Goal: Task Accomplishment & Management: Manage account settings

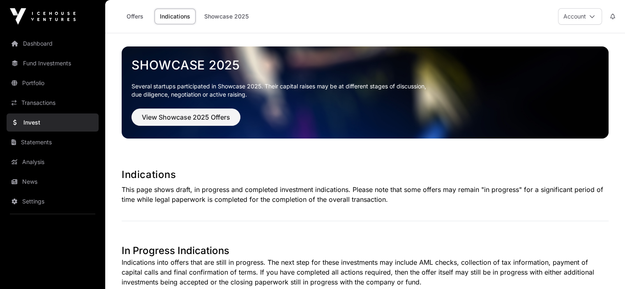
click at [595, 12] on button "Account" at bounding box center [580, 16] width 44 height 16
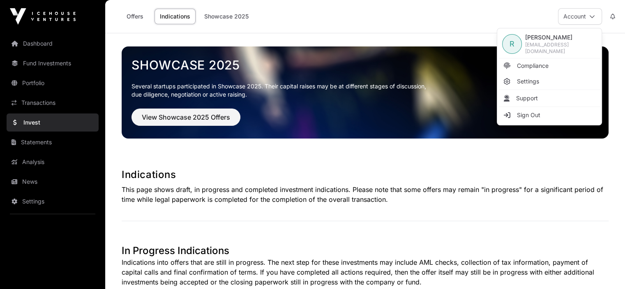
click at [534, 77] on span "Settings" at bounding box center [528, 81] width 22 height 8
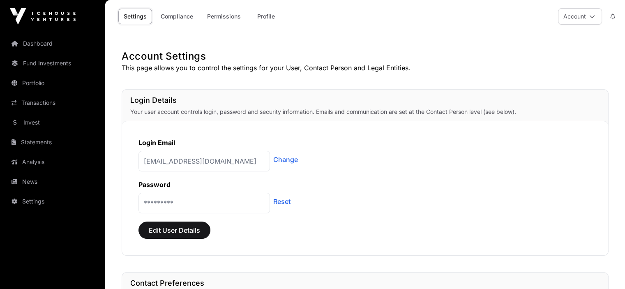
click at [279, 200] on link "Reset" at bounding box center [281, 201] width 17 height 10
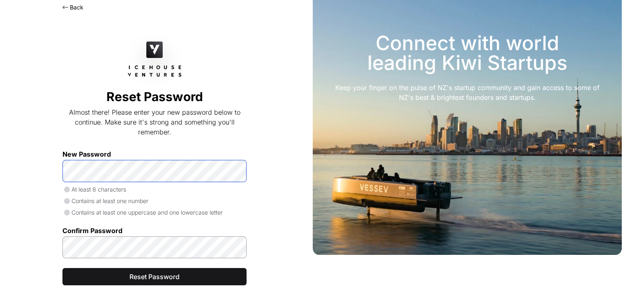
scroll to position [48, 0]
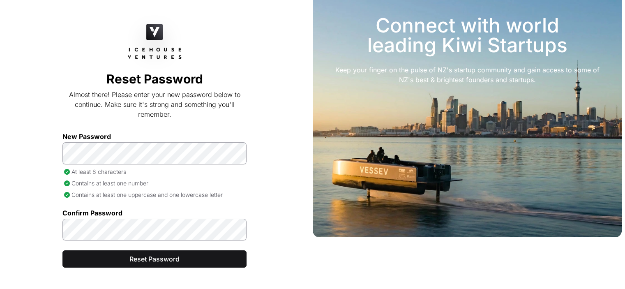
click at [57, 277] on div "Back Reset Password Almost there! Please enter your new password below to conti…" at bounding box center [154, 135] width 309 height 329
click at [159, 257] on span "Reset Password" at bounding box center [154, 259] width 163 height 10
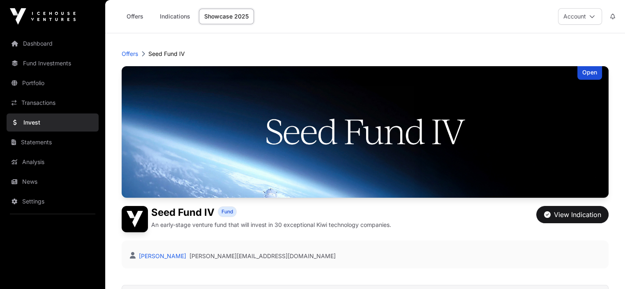
click at [592, 17] on icon at bounding box center [592, 17] width 6 height 6
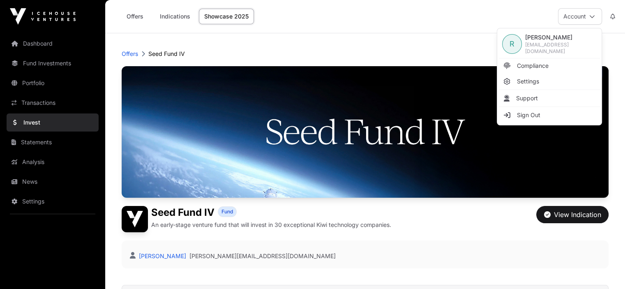
click at [529, 116] on span "Sign Out" at bounding box center [528, 115] width 23 height 8
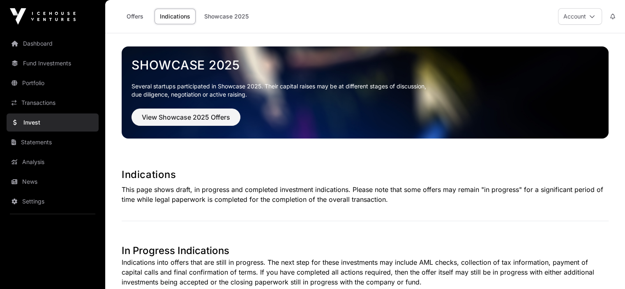
click at [38, 46] on link "Dashboard" at bounding box center [53, 43] width 92 height 18
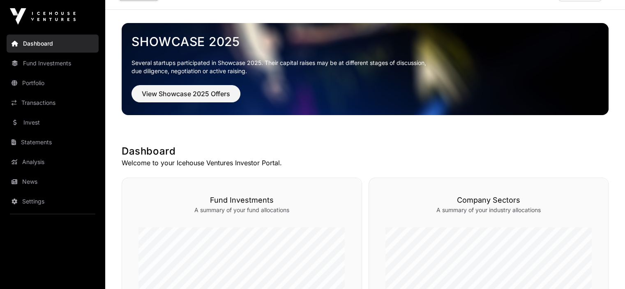
scroll to position [3, 0]
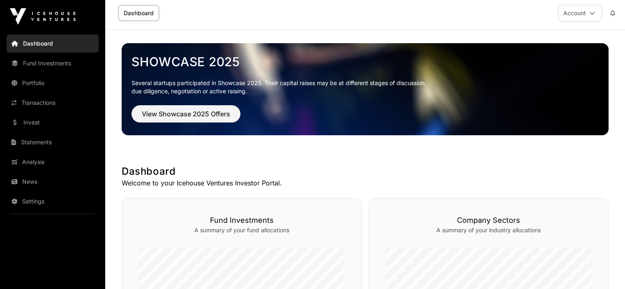
click at [46, 62] on link "Fund Investments" at bounding box center [53, 63] width 92 height 18
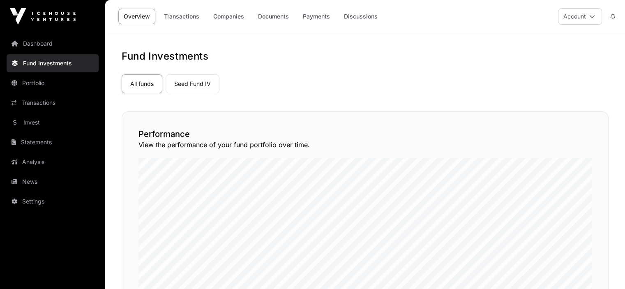
click at [38, 83] on link "Portfolio" at bounding box center [53, 83] width 92 height 18
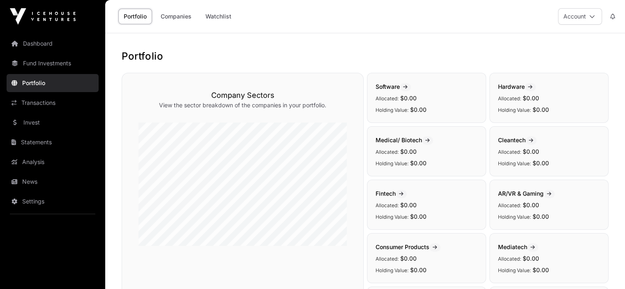
click at [46, 100] on link "Transactions" at bounding box center [53, 103] width 92 height 18
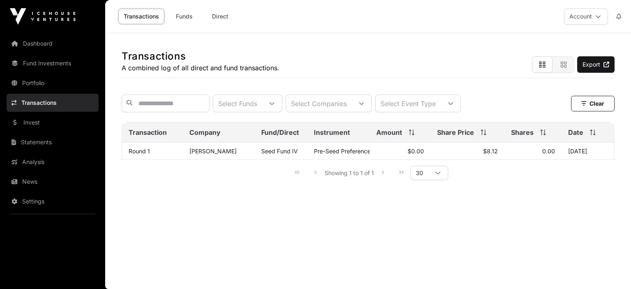
click at [35, 159] on link "Analysis" at bounding box center [53, 162] width 92 height 18
